Goal: Book appointment/travel/reservation

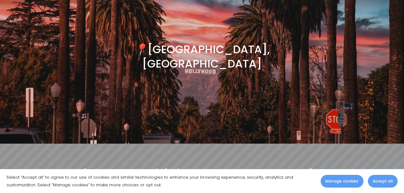
scroll to position [91, 0]
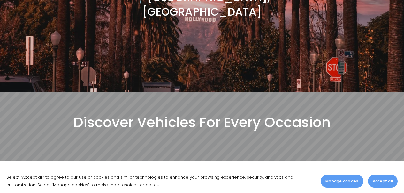
click at [379, 184] on button "Accept all" at bounding box center [383, 181] width 30 height 13
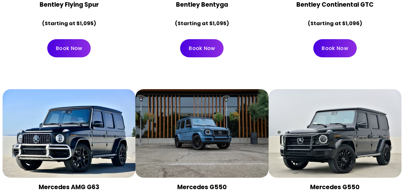
scroll to position [1596, 0]
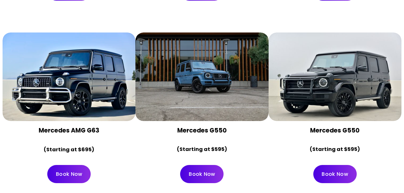
click at [203, 165] on link "Book Now" at bounding box center [201, 174] width 43 height 18
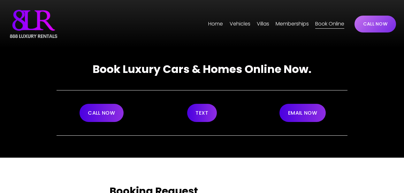
click at [0, 0] on span "[GEOGRAPHIC_DATA]" at bounding box center [0, 0] width 0 height 0
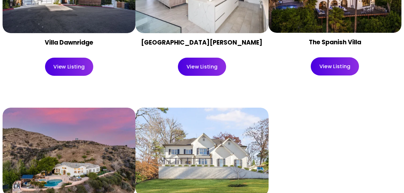
scroll to position [653, 0]
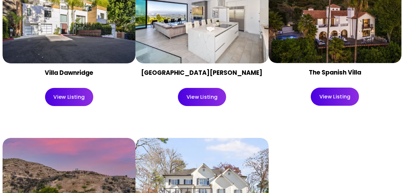
click at [208, 58] on div at bounding box center [201, 19] width 133 height 89
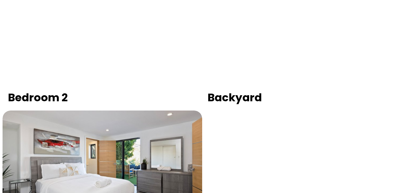
scroll to position [617, 0]
